Goal: Task Accomplishment & Management: Use online tool/utility

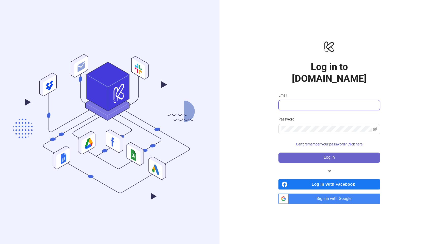
type input "**********"
click at [346, 152] on button "Log in" at bounding box center [330, 157] width 102 height 10
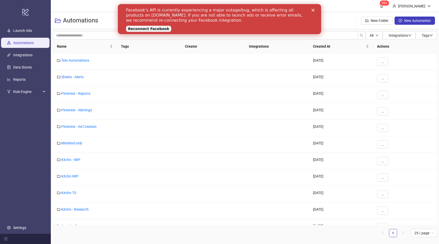
click at [313, 10] on icon "Close" at bounding box center [313, 10] width 3 height 3
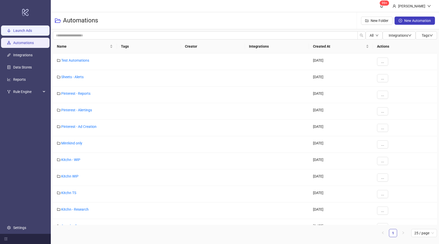
click at [28, 33] on link "Launch Ads" at bounding box center [22, 30] width 19 height 4
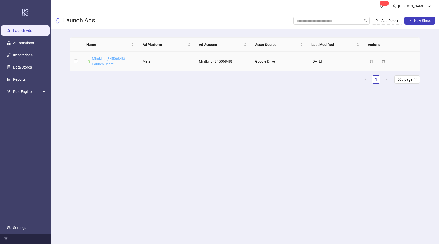
click at [105, 58] on link "Mintkind (84506848) Launch Sheet" at bounding box center [108, 61] width 33 height 10
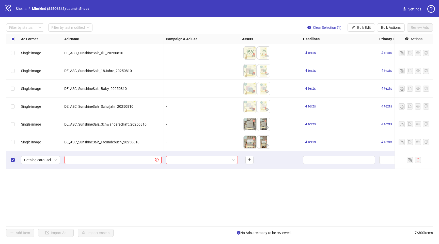
click at [290, 191] on div "Ad Format Ad Name Campaign & Ad Set Assets Headlines Primary Texts Descriptions…" at bounding box center [219, 130] width 427 height 193
drag, startPoint x: 155, startPoint y: 160, endPoint x: 147, endPoint y: 161, distance: 7.7
click at [154, 160] on span at bounding box center [112, 160] width 97 height 8
click at [144, 160] on input "text" at bounding box center [110, 160] width 87 height 6
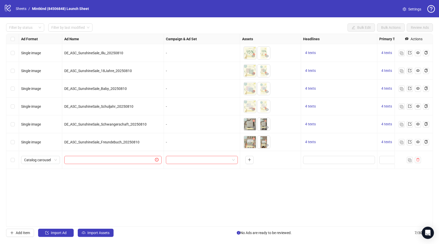
click at [10, 10] on icon "logo/logo-mobile" at bounding box center [8, 8] width 8 height 8
click at [6, 10] on icon "logo/logo-mobile" at bounding box center [8, 8] width 8 height 8
click at [8, 7] on icon "logo/logo-mobile" at bounding box center [8, 8] width 8 height 8
